Goal: Task Accomplishment & Management: Manage account settings

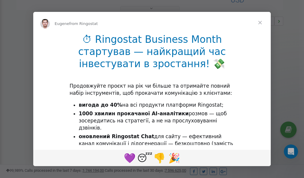
click at [261, 22] on span "Close" at bounding box center [260, 22] width 21 height 21
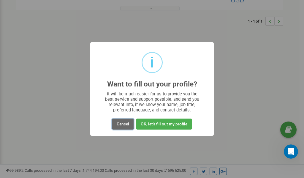
click at [127, 124] on button "Cancel" at bounding box center [122, 124] width 21 height 11
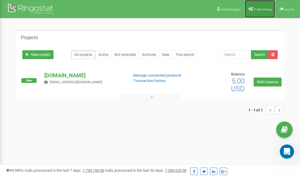
click at [260, 7] on link "Profile settings" at bounding box center [260, 9] width 30 height 18
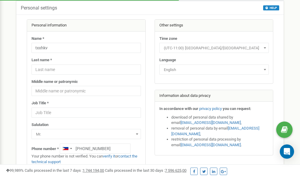
scroll to position [30, 0]
click at [112, 156] on link "verify it" at bounding box center [109, 156] width 12 height 4
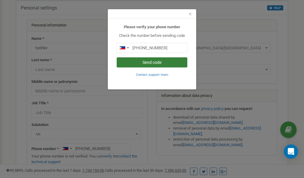
click at [161, 62] on button "Send code" at bounding box center [152, 62] width 71 height 10
